Goal: Task Accomplishment & Management: Complete application form

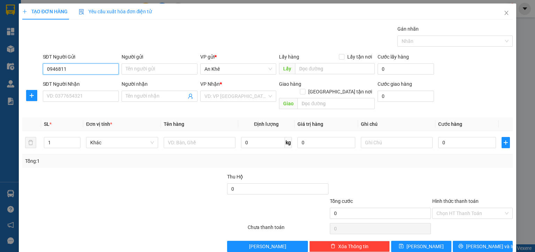
click at [80, 70] on input "0946811" at bounding box center [81, 68] width 76 height 11
click at [77, 72] on input "0946811" at bounding box center [81, 68] width 76 height 11
click at [66, 72] on input "0946811" at bounding box center [81, 68] width 76 height 11
click at [62, 70] on input "0946811486" at bounding box center [81, 68] width 76 height 11
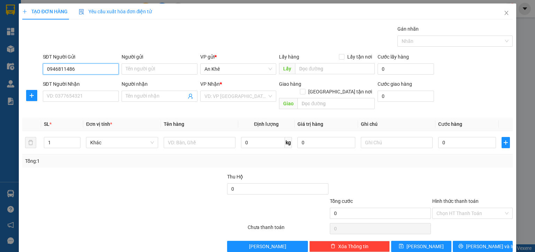
click at [62, 70] on input "0946811486" at bounding box center [81, 68] width 76 height 11
type input "0946811486"
click at [78, 97] on input "SĐT Người Nhận" at bounding box center [81, 96] width 76 height 11
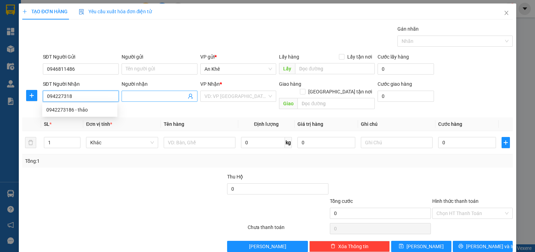
type input "0942273186"
click at [95, 110] on div "0942273186 - thảo" at bounding box center [79, 110] width 67 height 8
type input "thảo"
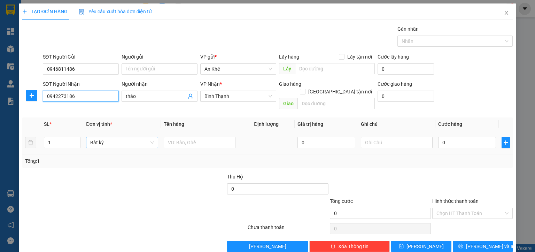
click at [118, 137] on span "Bất kỳ" at bounding box center [121, 142] width 63 height 10
type input "0942273186"
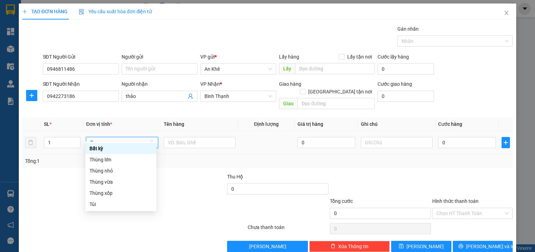
type input "TH"
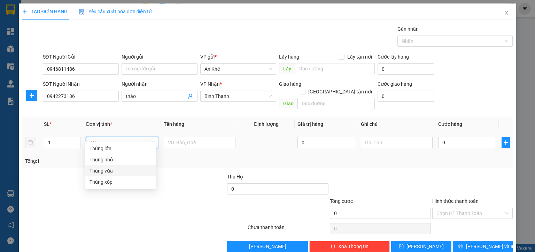
click at [106, 171] on div "Thùng vừa" at bounding box center [120, 171] width 63 height 8
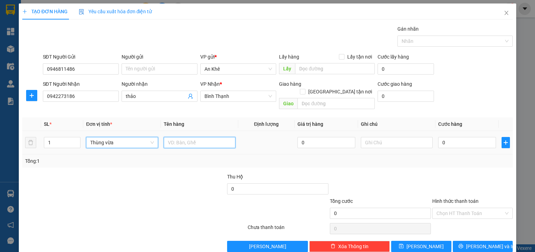
click at [176, 137] on input "text" at bounding box center [200, 142] width 72 height 11
type input "D"
type input "ĐỒ ăn"
click at [454, 137] on input "0" at bounding box center [467, 142] width 58 height 11
type input "5"
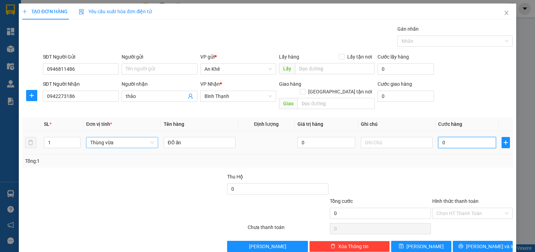
type input "5"
type input "50"
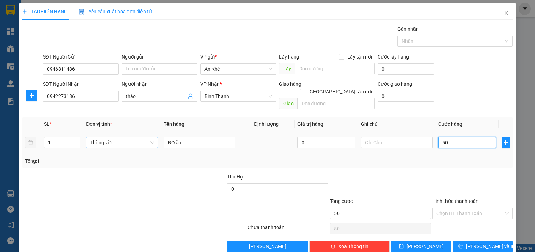
type input "500"
type input "5.000"
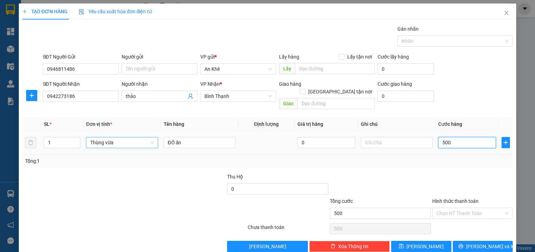
type input "5.000"
type input "50.000"
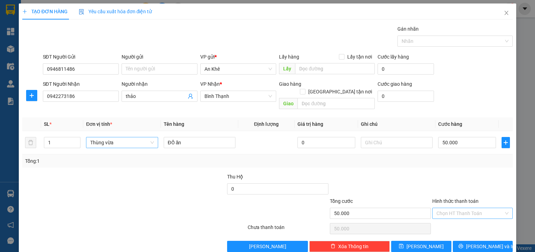
click at [451, 208] on input "Hình thức thanh toán" at bounding box center [469, 213] width 67 height 10
click at [453, 218] on div "Tại văn phòng" at bounding box center [467, 219] width 71 height 8
type input "0"
click at [474, 242] on span "[PERSON_NAME] và In" at bounding box center [490, 246] width 49 height 8
